Goal: Task Accomplishment & Management: Complete application form

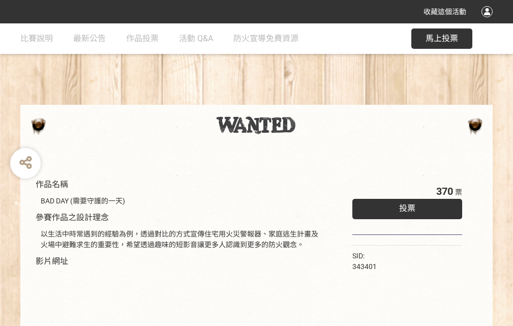
click at [488, 21] on div "收藏這個活動" at bounding box center [256, 11] width 513 height 23
click at [318, 100] on div "作品名稱 BAD DAY (需要守護的一天) 參賽作品之設計理念 以生活中時常遇到的經驗為例，透過對比的方式宣傳住宅用火災警報器、家庭逃生計畫及火場中避難求生…" at bounding box center [256, 236] width 513 height 427
click at [405, 206] on span "投票" at bounding box center [407, 208] width 16 height 10
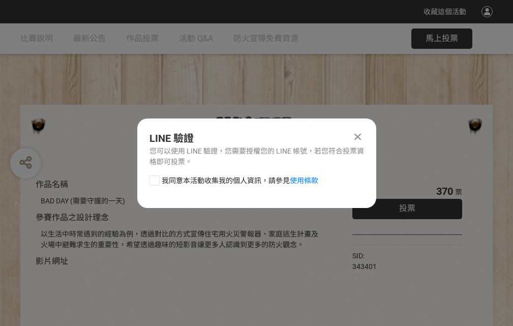
click at [153, 178] on div at bounding box center [154, 180] width 10 height 10
checkbox input "true"
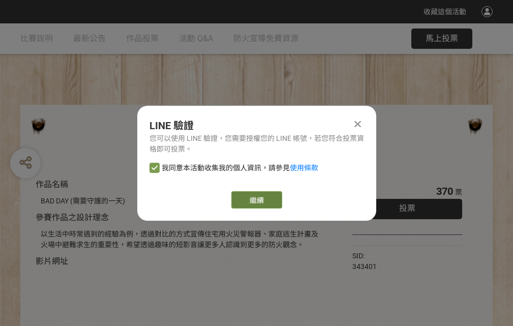
click at [256, 200] on link "繼續" at bounding box center [256, 199] width 51 height 17
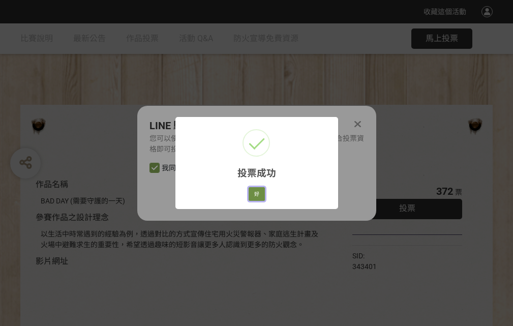
click at [254, 192] on button "好" at bounding box center [257, 194] width 16 height 14
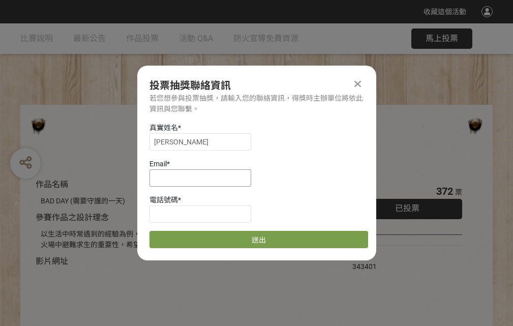
click at [203, 177] on input at bounding box center [200, 177] width 102 height 17
type input "[EMAIL_ADDRESS][DOMAIN_NAME]"
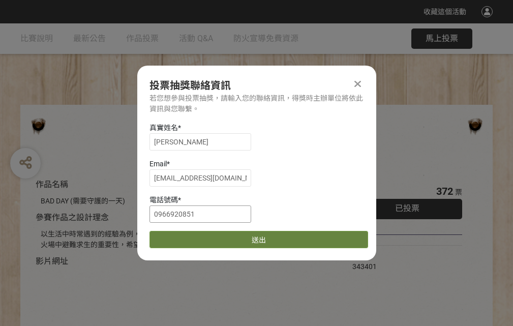
type input "0966920851"
click at [178, 236] on button "送出" at bounding box center [258, 239] width 219 height 17
